Goal: Browse casually

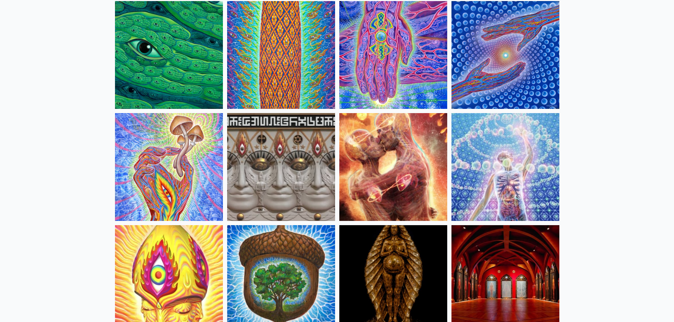
scroll to position [141, 0]
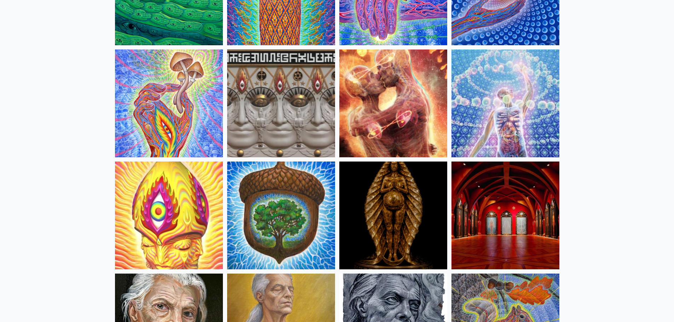
click at [493, 191] on img at bounding box center [505, 216] width 108 height 108
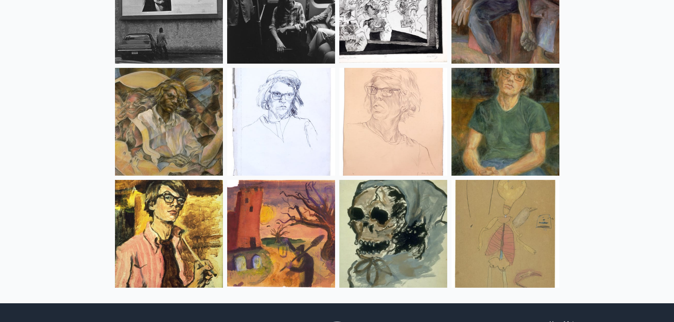
scroll to position [9337, 0]
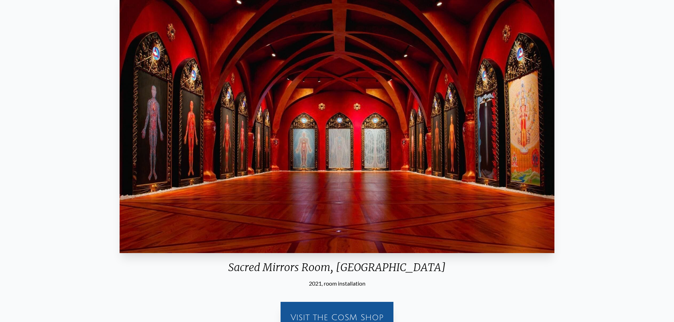
scroll to position [70, 0]
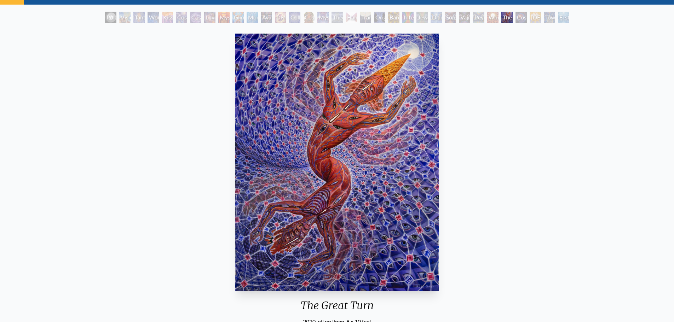
scroll to position [35, 0]
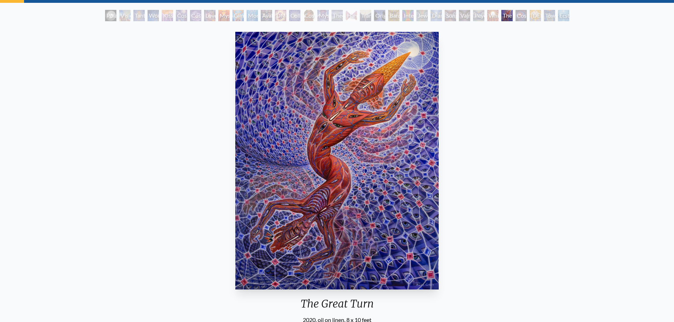
click at [349, 149] on img "29 / 33" at bounding box center [336, 161] width 203 height 258
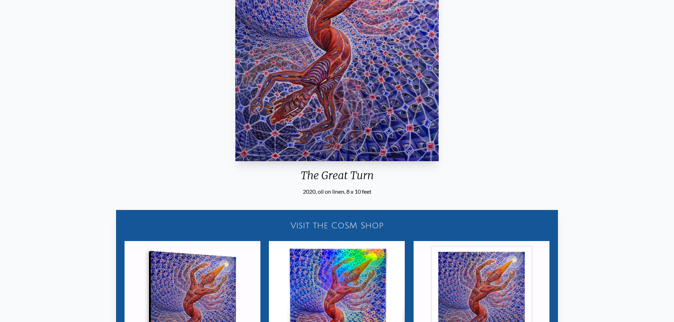
scroll to position [141, 0]
